Goal: Navigation & Orientation: Find specific page/section

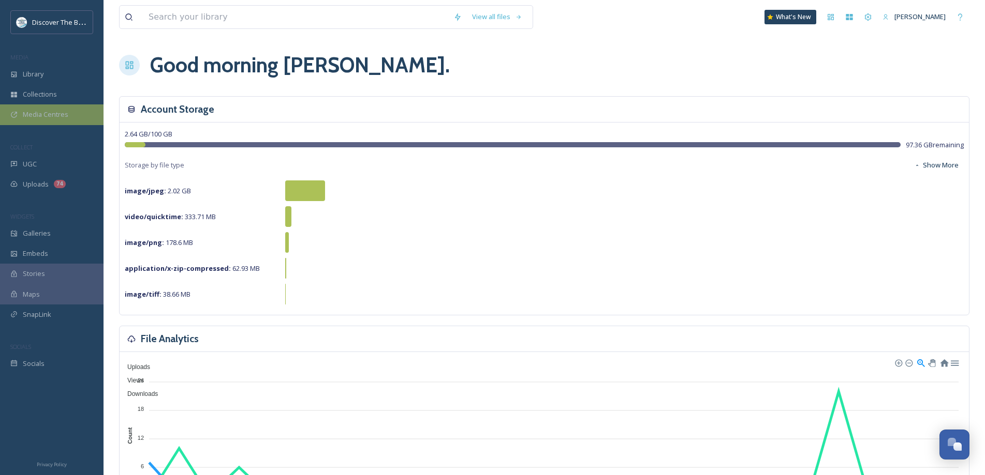
click at [73, 115] on div "Media Centres" at bounding box center [51, 115] width 103 height 20
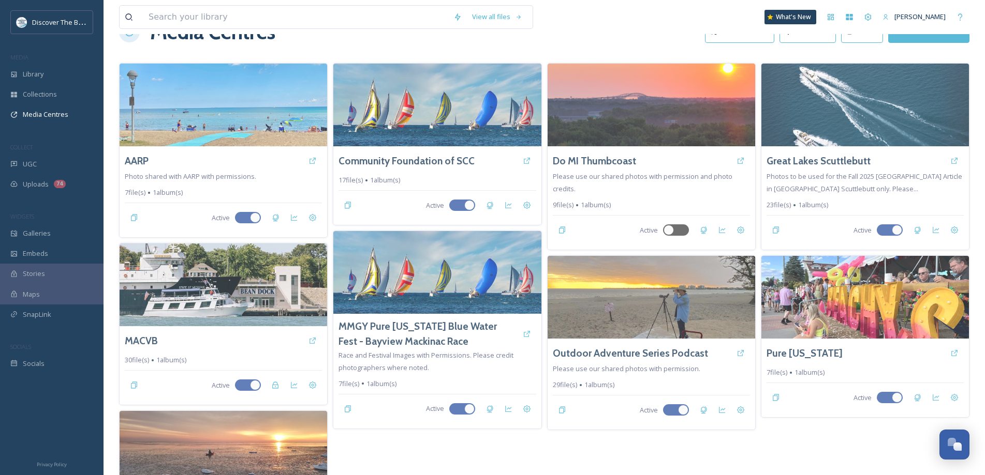
scroll to position [52, 0]
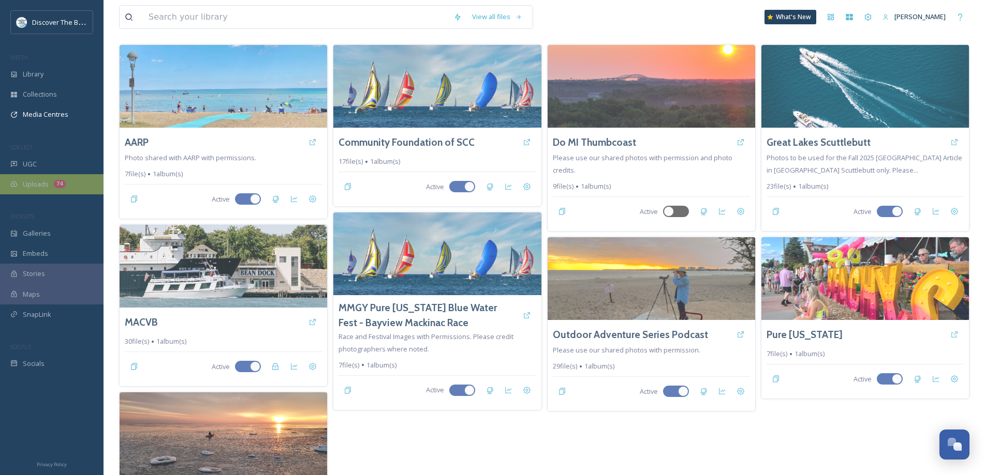
click at [44, 180] on span "Uploads" at bounding box center [36, 185] width 26 height 10
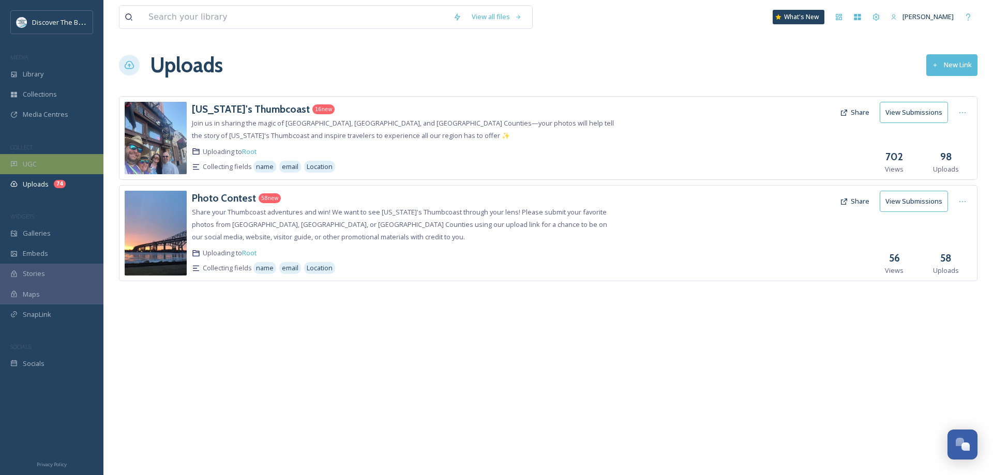
click at [36, 159] on span "UGC" at bounding box center [30, 164] width 14 height 10
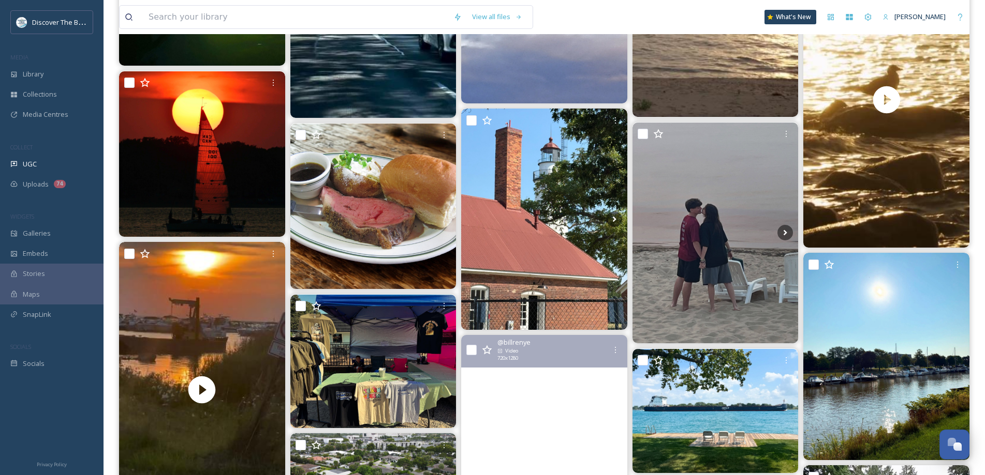
scroll to position [1242, 0]
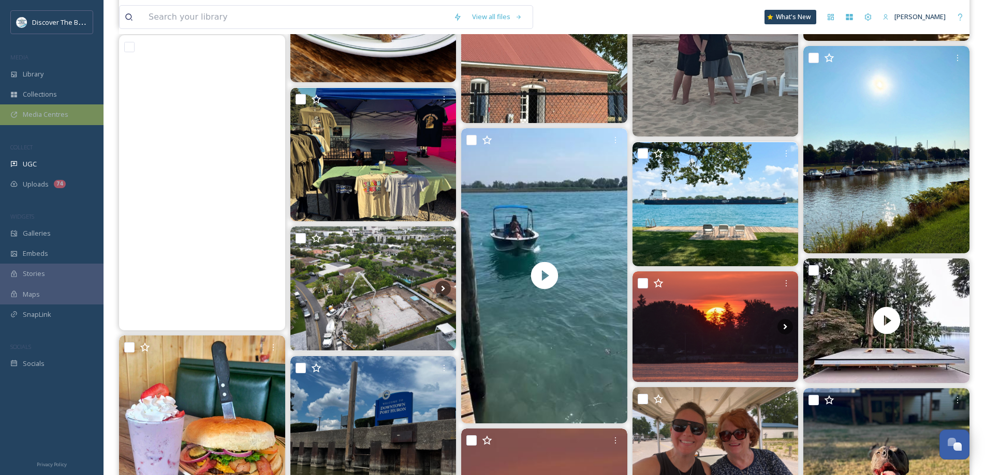
click at [48, 120] on div "Media Centres" at bounding box center [51, 115] width 103 height 20
